Goal: Check status: Check status

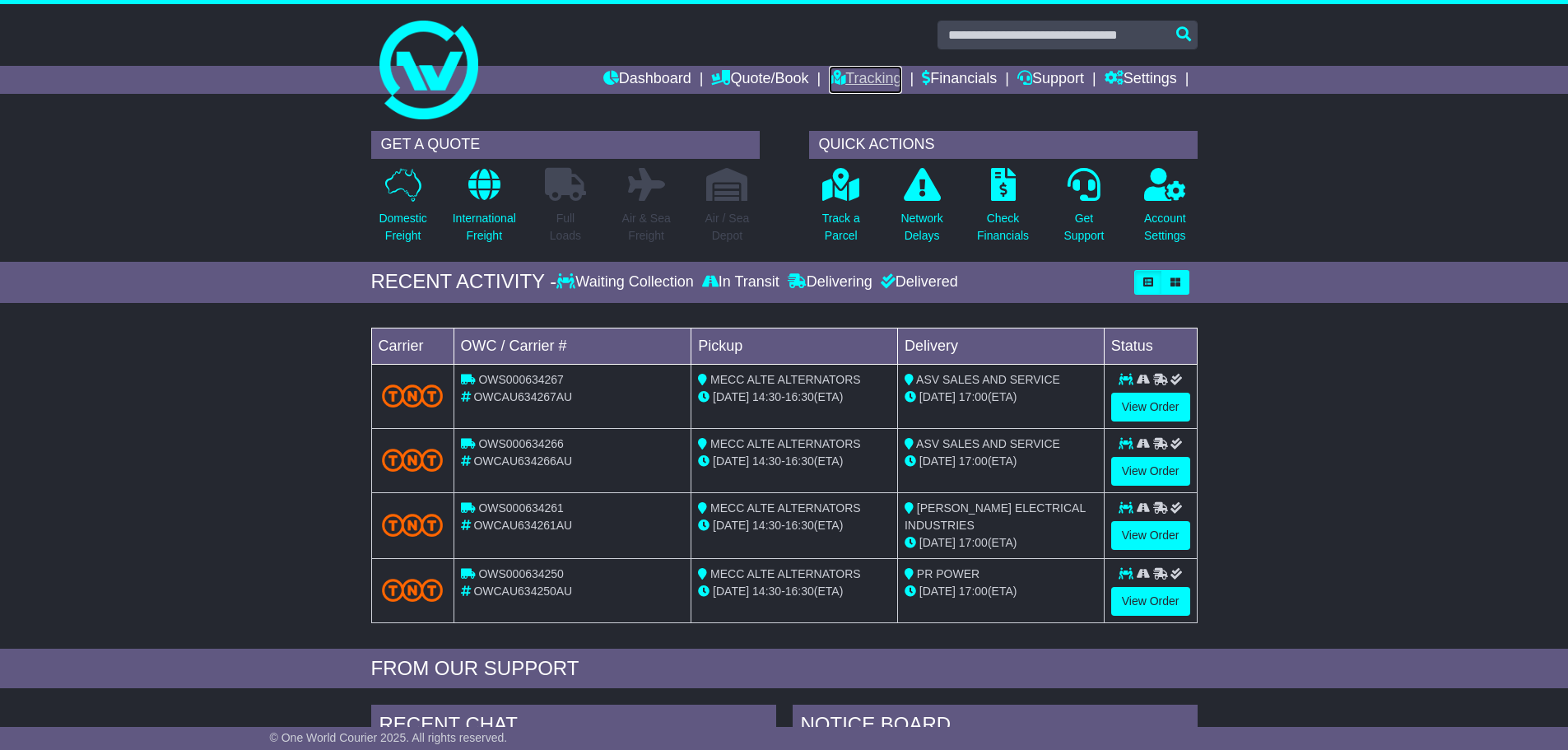
click at [846, 69] on link "Tracking" at bounding box center [865, 79] width 73 height 28
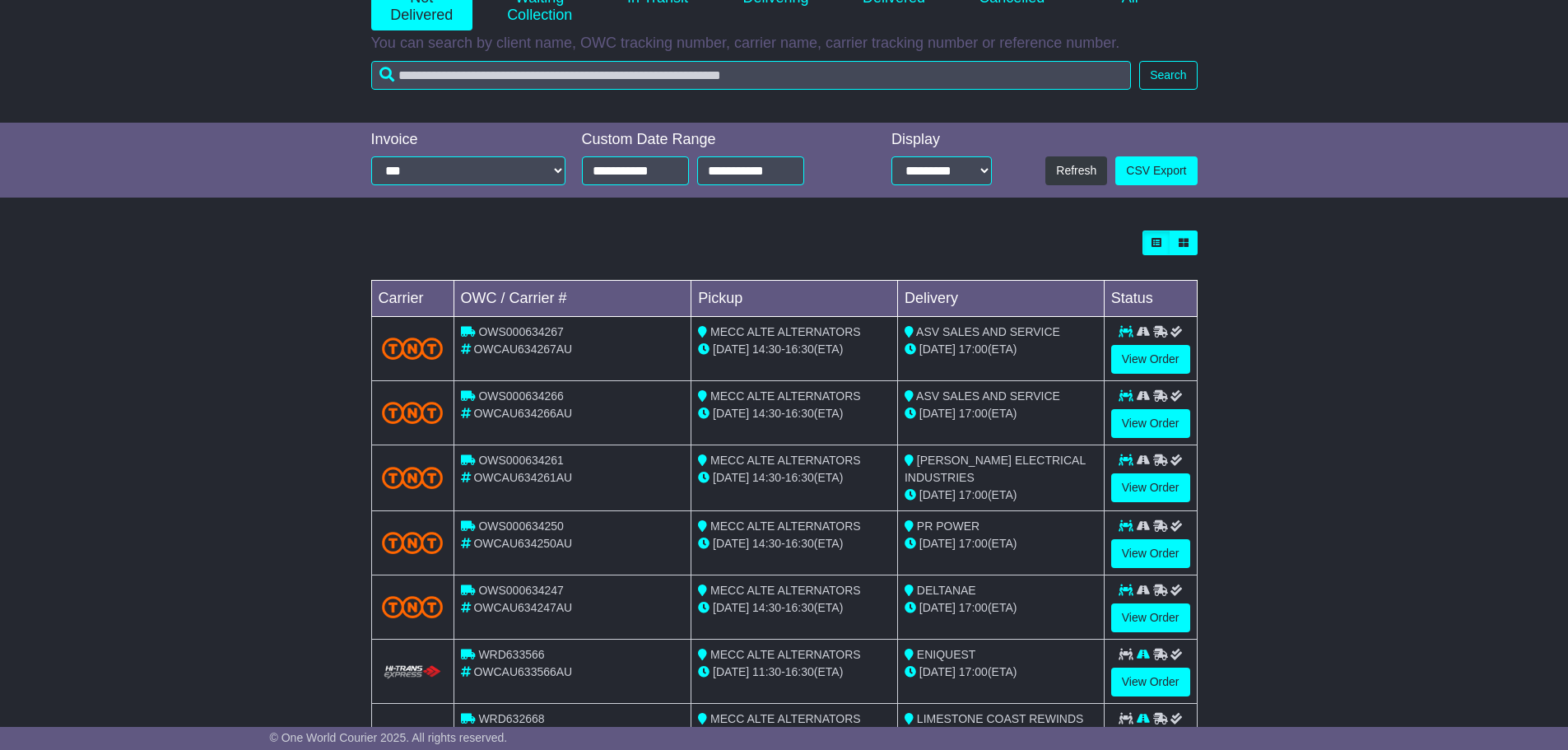
scroll to position [396, 0]
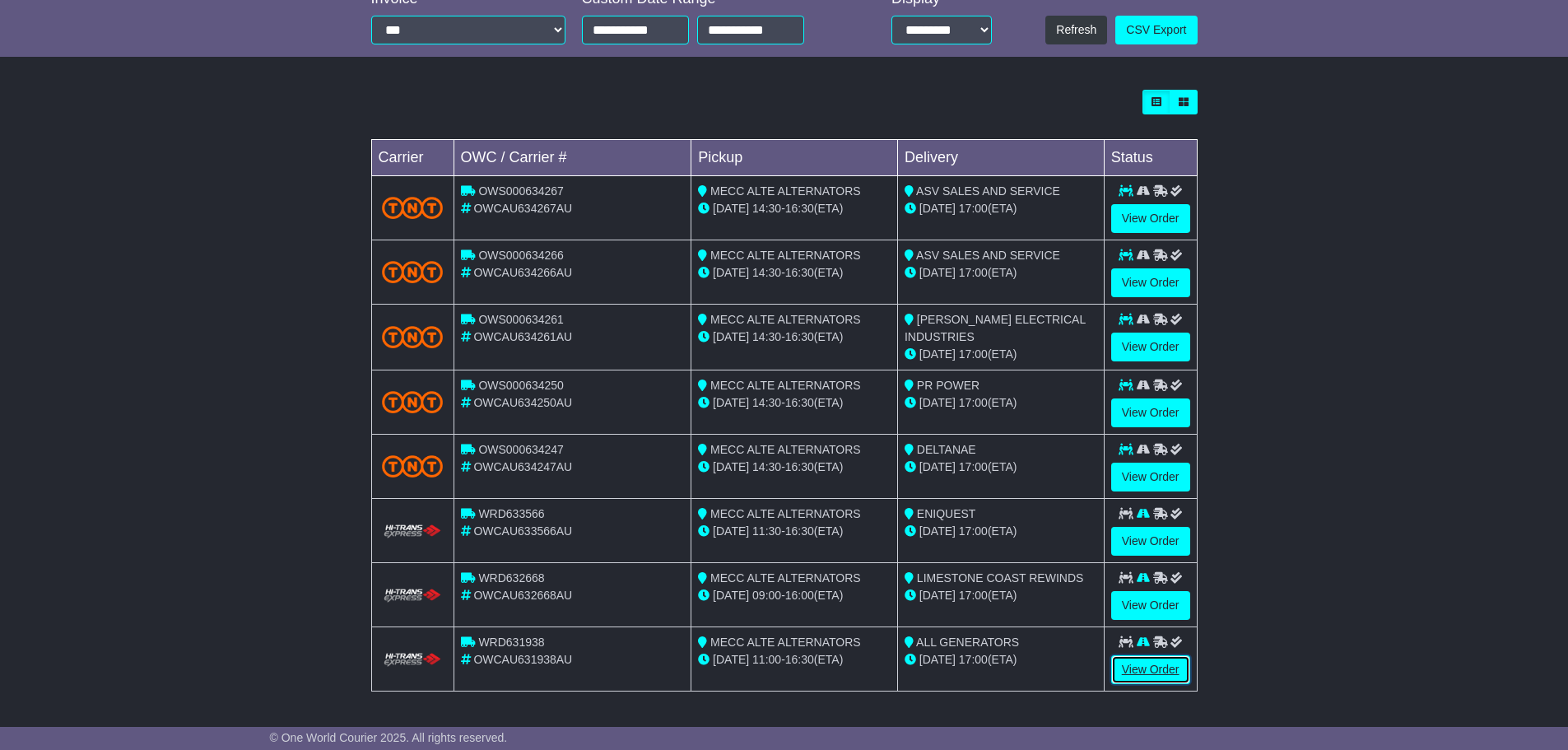
click at [1145, 673] on link "View Order" at bounding box center [1150, 670] width 79 height 29
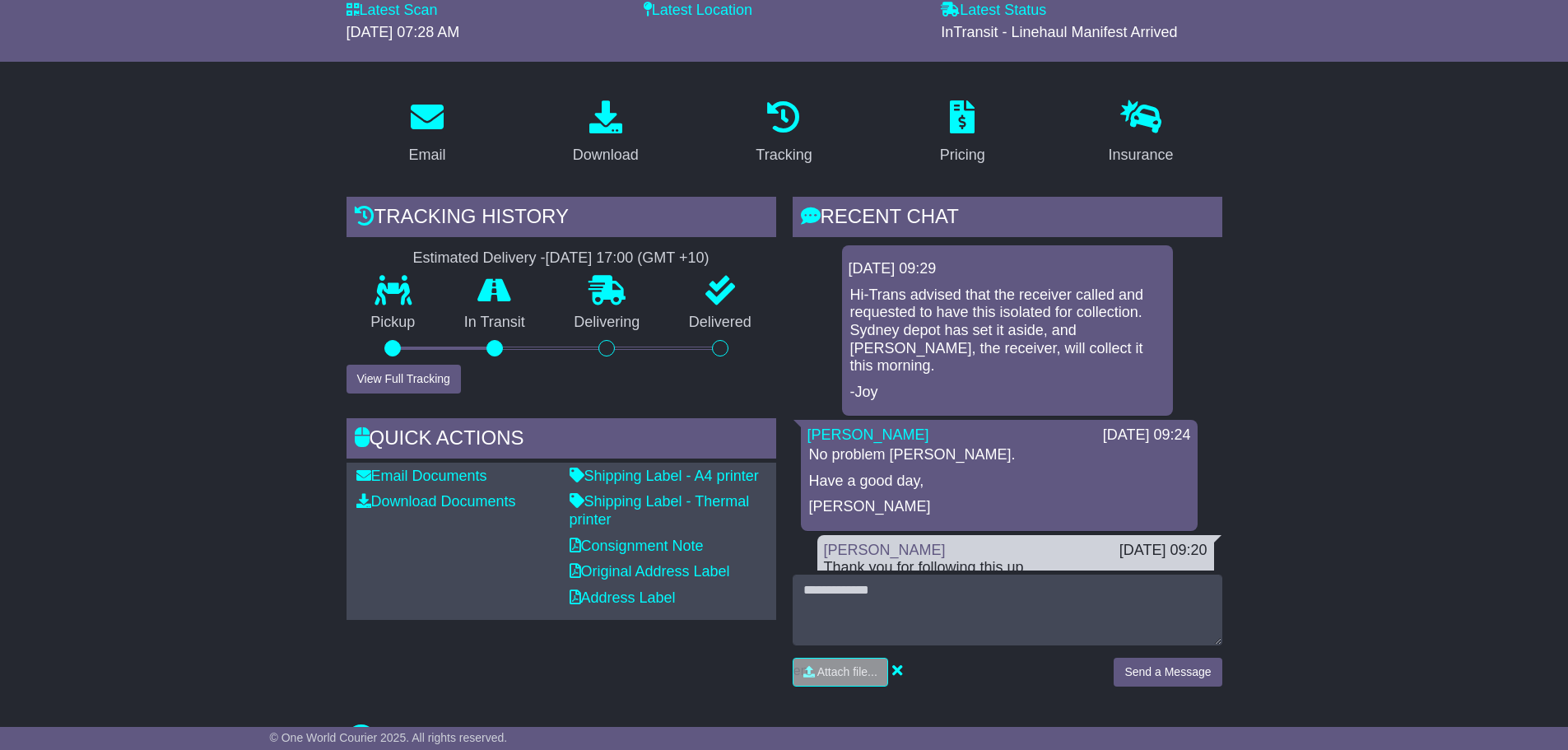
scroll to position [329, 0]
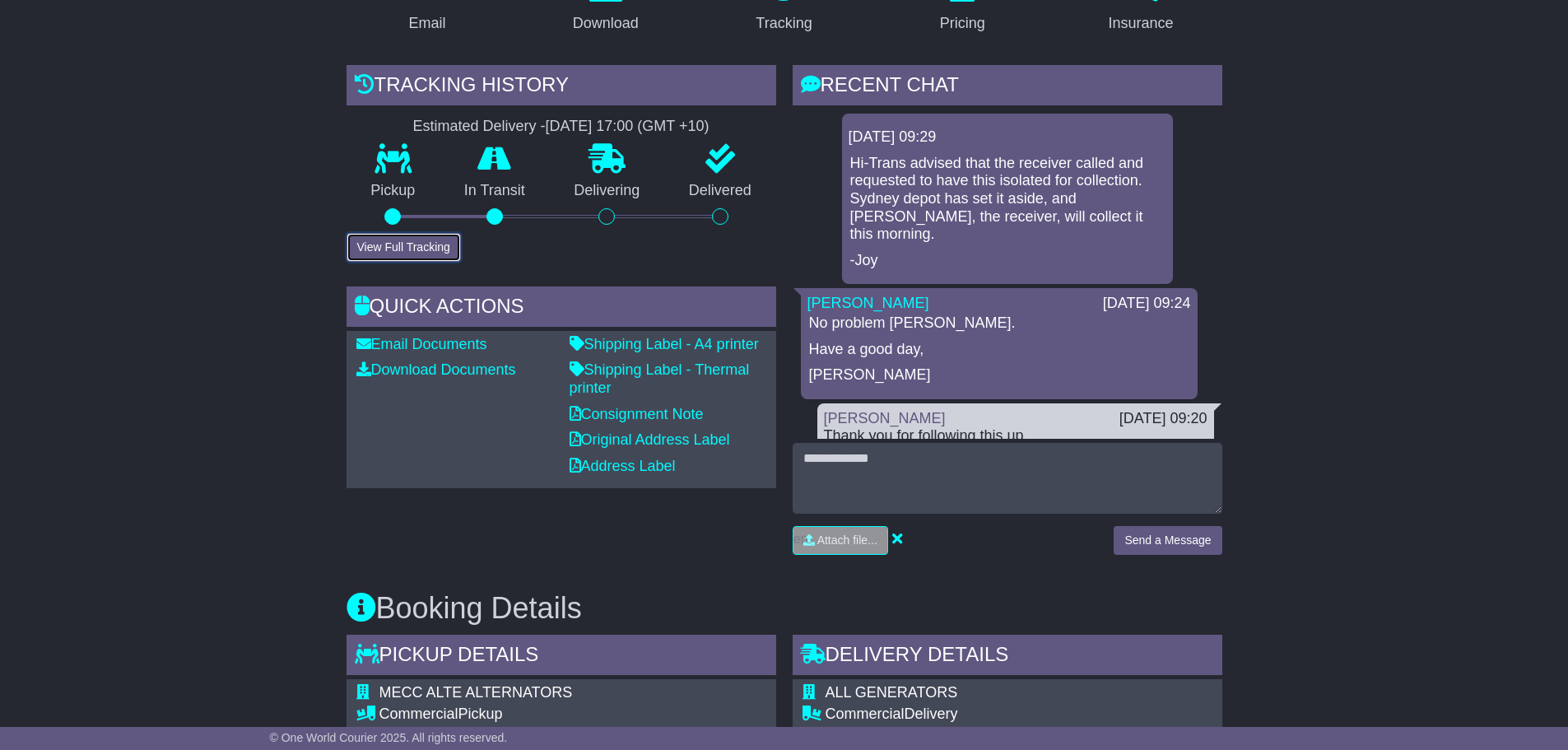
click at [446, 238] on button "View Full Tracking" at bounding box center [403, 248] width 115 height 29
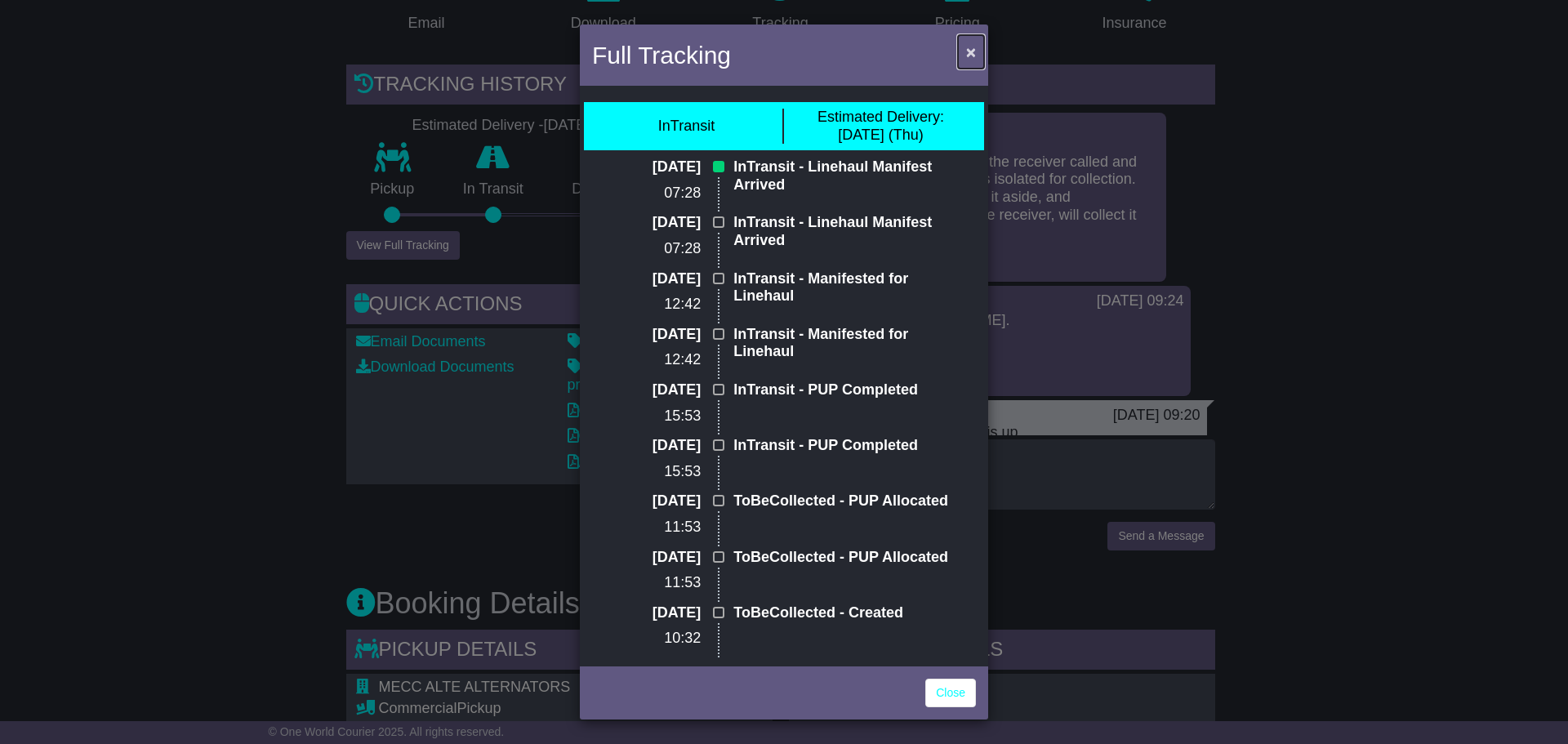
click at [965, 53] on button "×" at bounding box center [971, 51] width 27 height 33
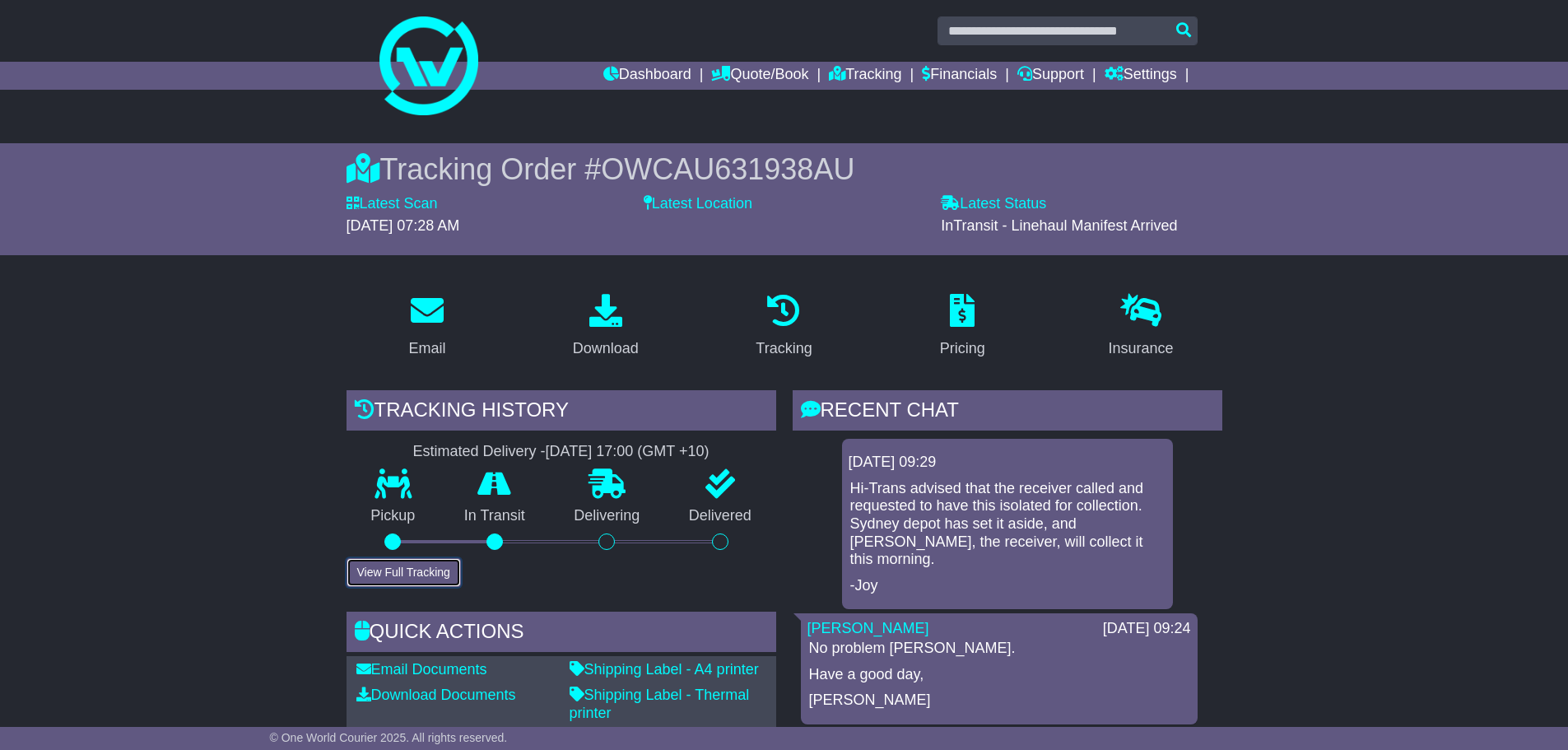
scroll to position [0, 0]
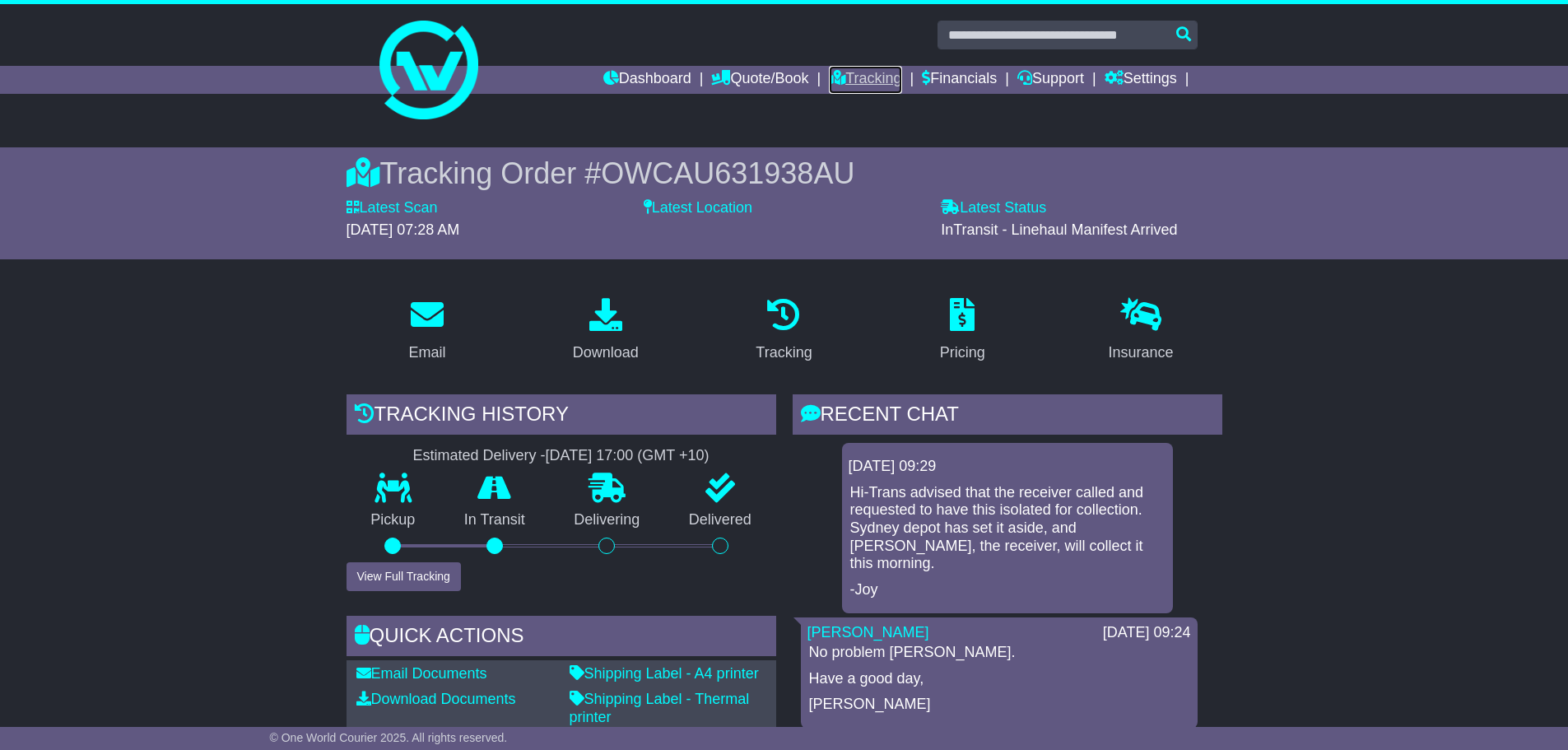
click at [829, 72] on icon at bounding box center [837, 77] width 16 height 14
